Goal: Task Accomplishment & Management: Use online tool/utility

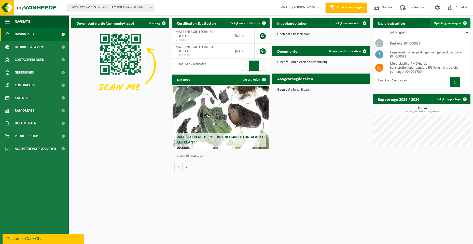
click at [451, 24] on span "Ophaling aanvragen" at bounding box center [446, 23] width 27 height 3
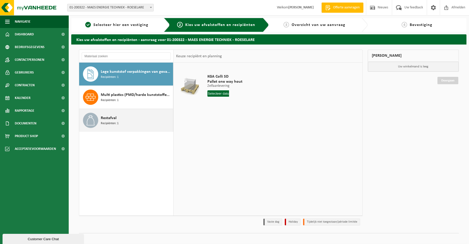
click at [108, 118] on span "Restafval" at bounding box center [109, 118] width 16 height 6
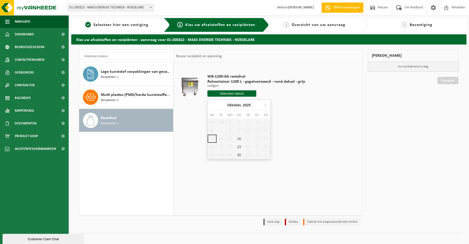
click at [232, 94] on input "text" at bounding box center [231, 93] width 49 height 6
click at [239, 139] on div "16" at bounding box center [238, 139] width 9 height 8
type input "Van 2025-10-16"
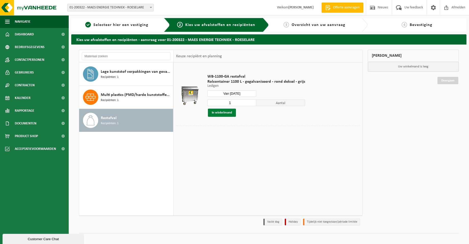
click at [216, 113] on button "In winkelmand" at bounding box center [222, 113] width 28 height 8
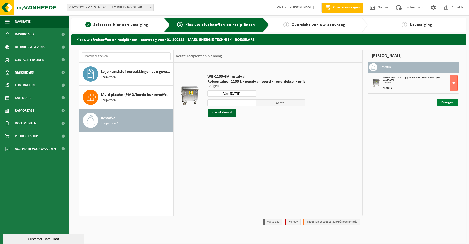
click at [448, 103] on link "Doorgaan" at bounding box center [447, 102] width 21 height 7
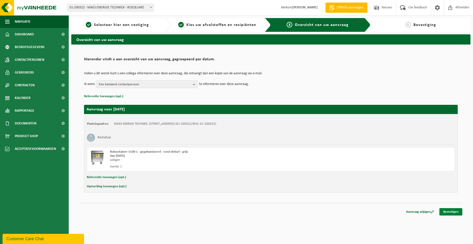
click at [452, 211] on link "Bevestigen" at bounding box center [450, 211] width 23 height 7
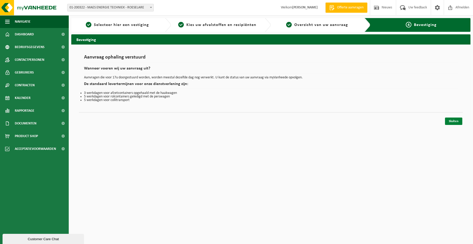
click at [450, 120] on link "Sluiten" at bounding box center [453, 120] width 17 height 7
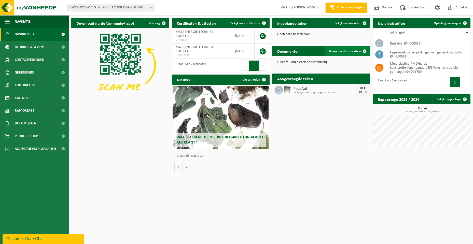
click at [345, 50] on span "Bekijk uw documenten" at bounding box center [345, 51] width 32 height 3
click at [463, 7] on span "Afmelden" at bounding box center [462, 7] width 16 height 15
